Goal: Transaction & Acquisition: Purchase product/service

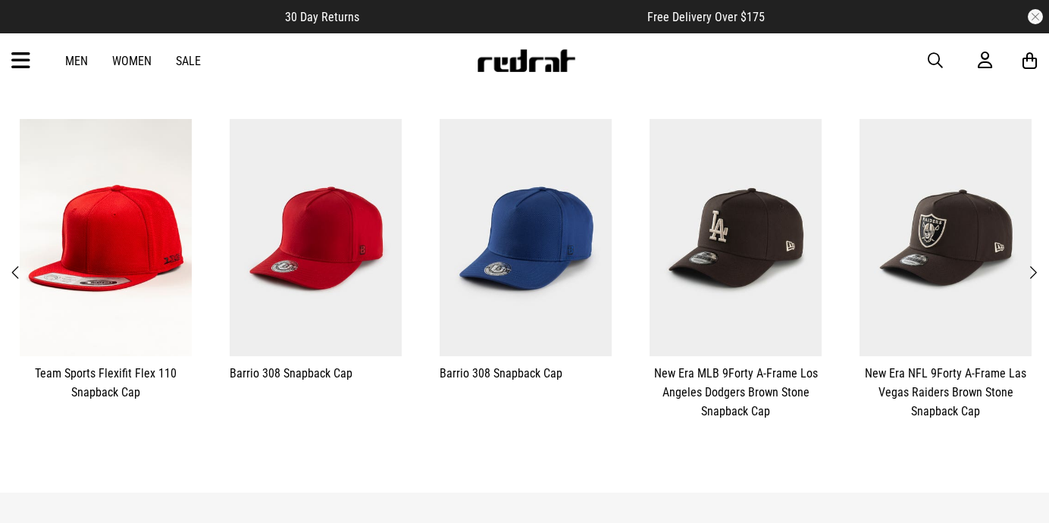
click at [1037, 265] on span "Next" at bounding box center [1033, 273] width 10 height 18
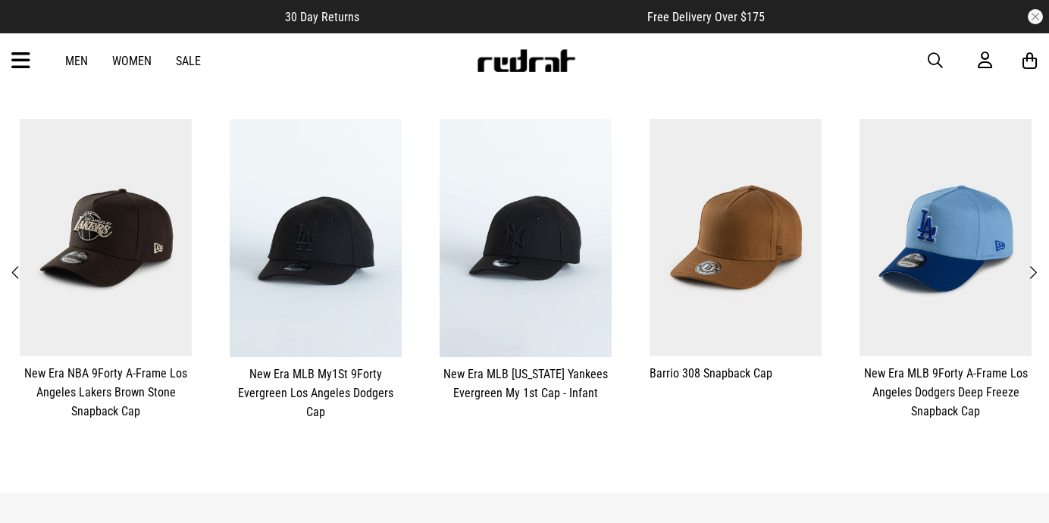
scroll to position [0, 0]
click at [1037, 265] on span "Next" at bounding box center [1033, 273] width 10 height 18
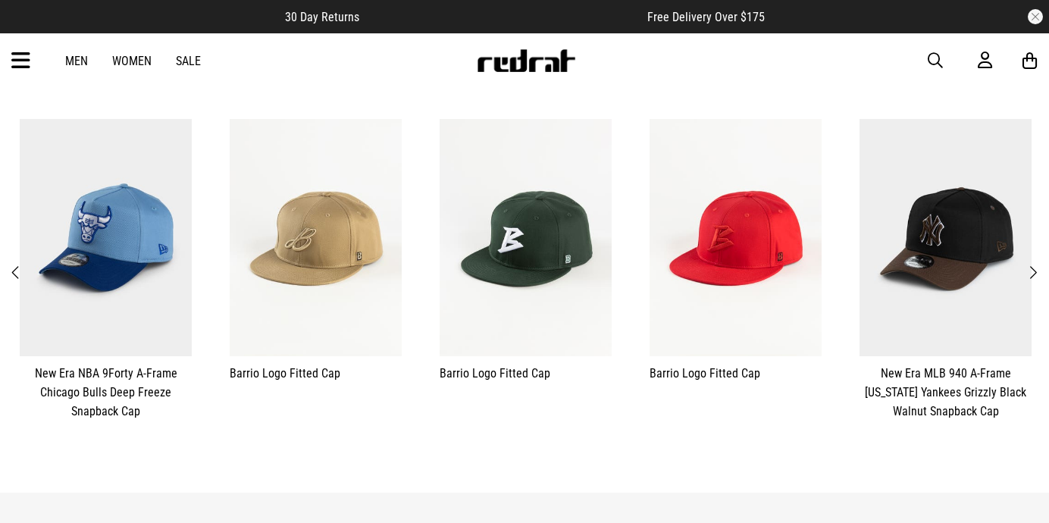
click at [1037, 265] on span "Next" at bounding box center [1033, 273] width 10 height 18
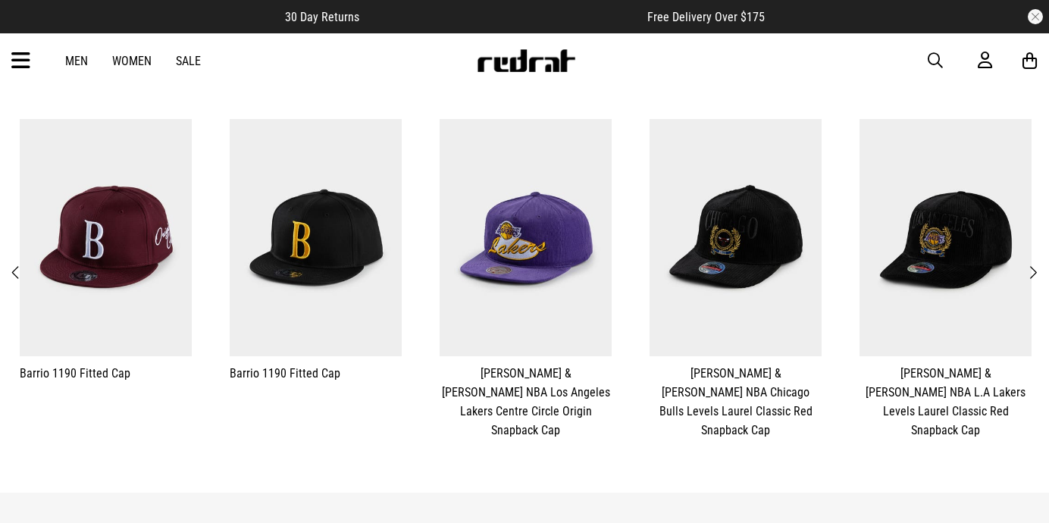
click at [1037, 264] on span "Next" at bounding box center [1033, 273] width 10 height 18
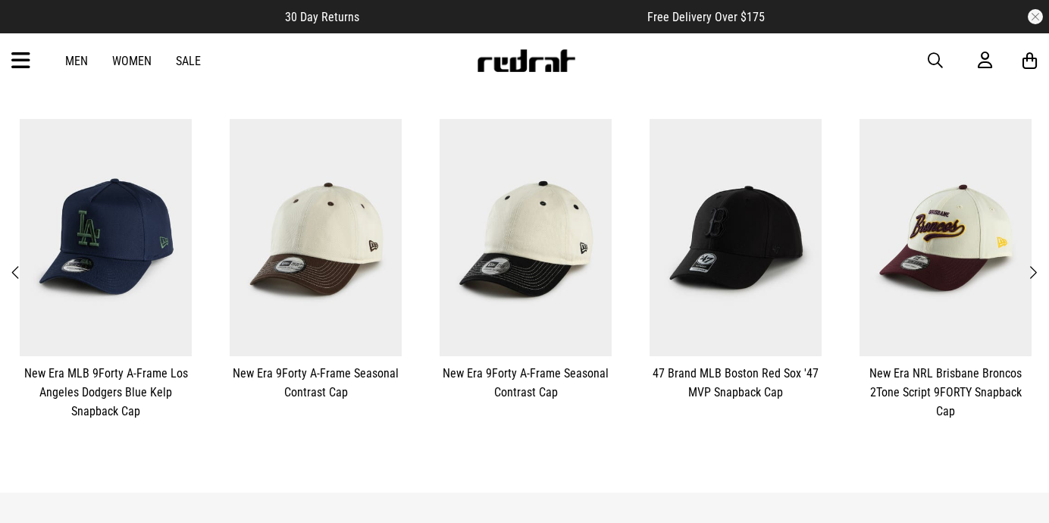
click at [1037, 264] on span "Next" at bounding box center [1033, 273] width 10 height 18
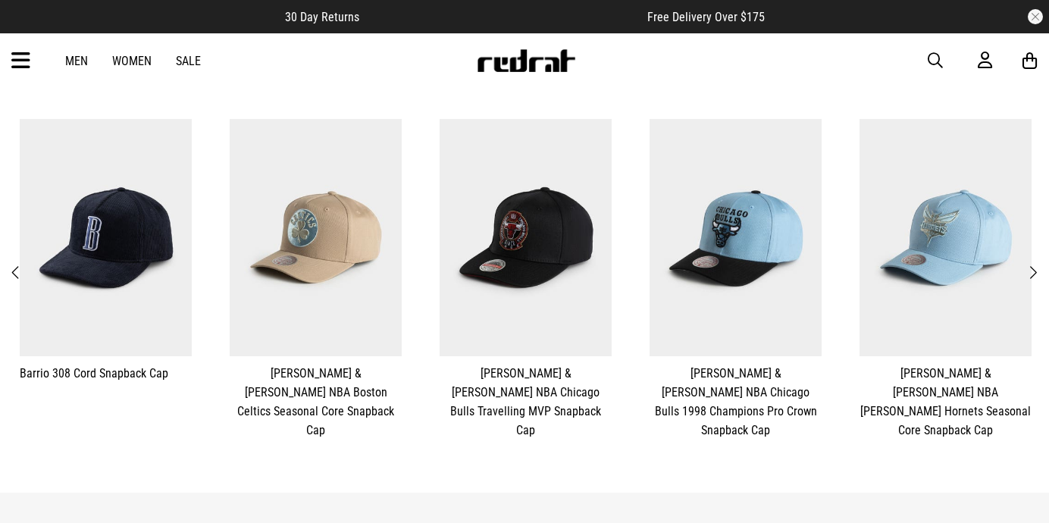
click at [1037, 264] on span "Next" at bounding box center [1033, 273] width 10 height 18
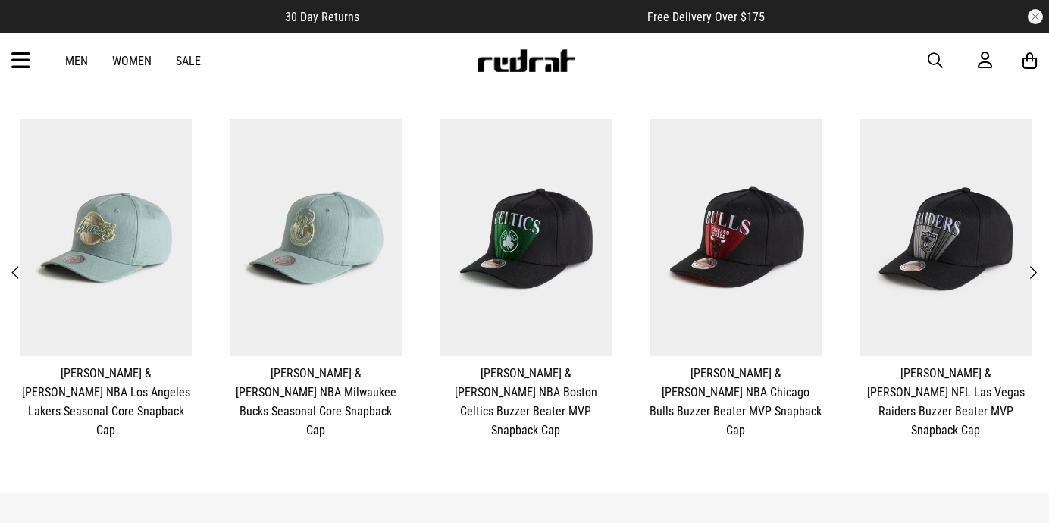
click at [1037, 264] on span "Next" at bounding box center [1033, 273] width 10 height 18
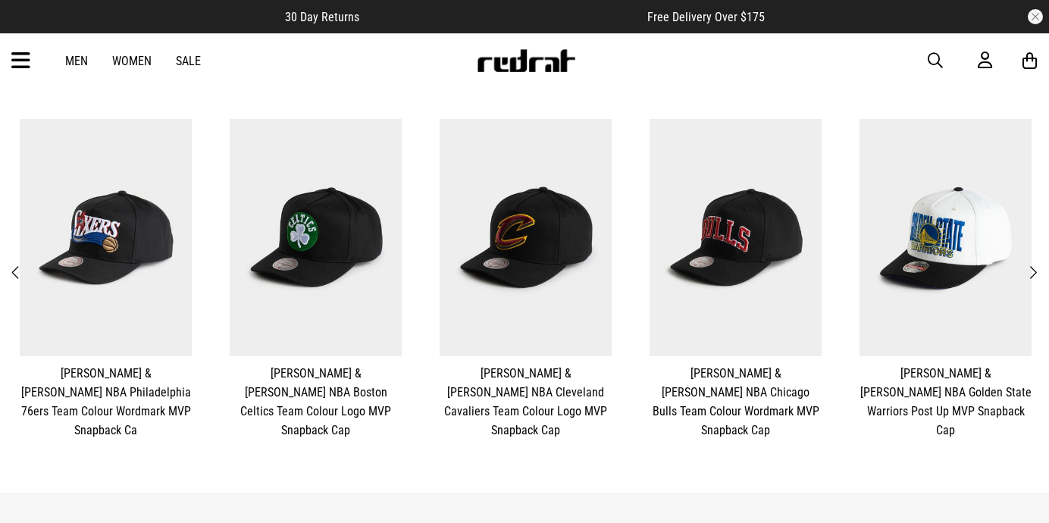
click at [1037, 264] on span "Next" at bounding box center [1033, 273] width 10 height 18
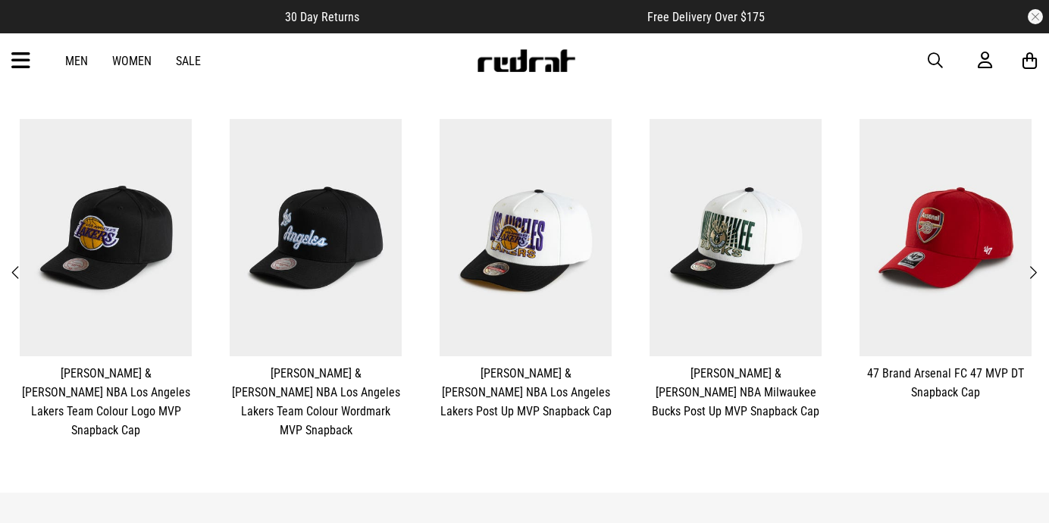
click at [1037, 264] on span "Next" at bounding box center [1033, 273] width 10 height 18
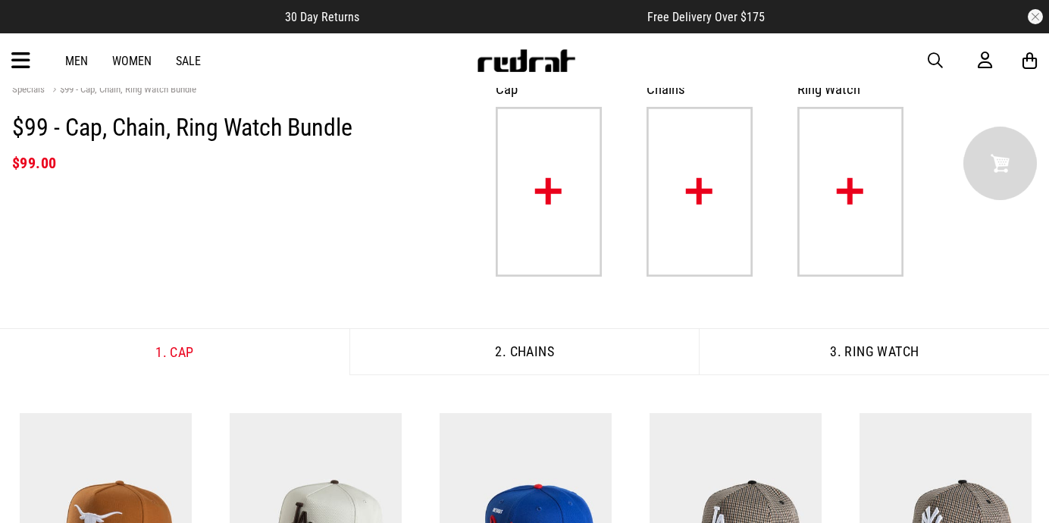
scroll to position [85, 0]
